Goal: Browse casually

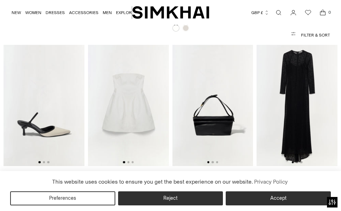
scroll to position [3428, 0]
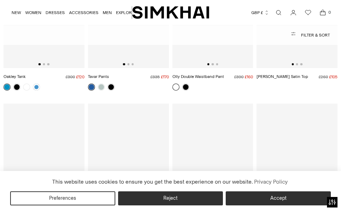
scroll to position [2793, 0]
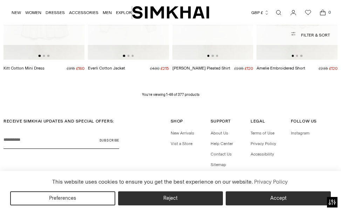
scroll to position [1867, 0]
